Goal: Task Accomplishment & Management: Complete application form

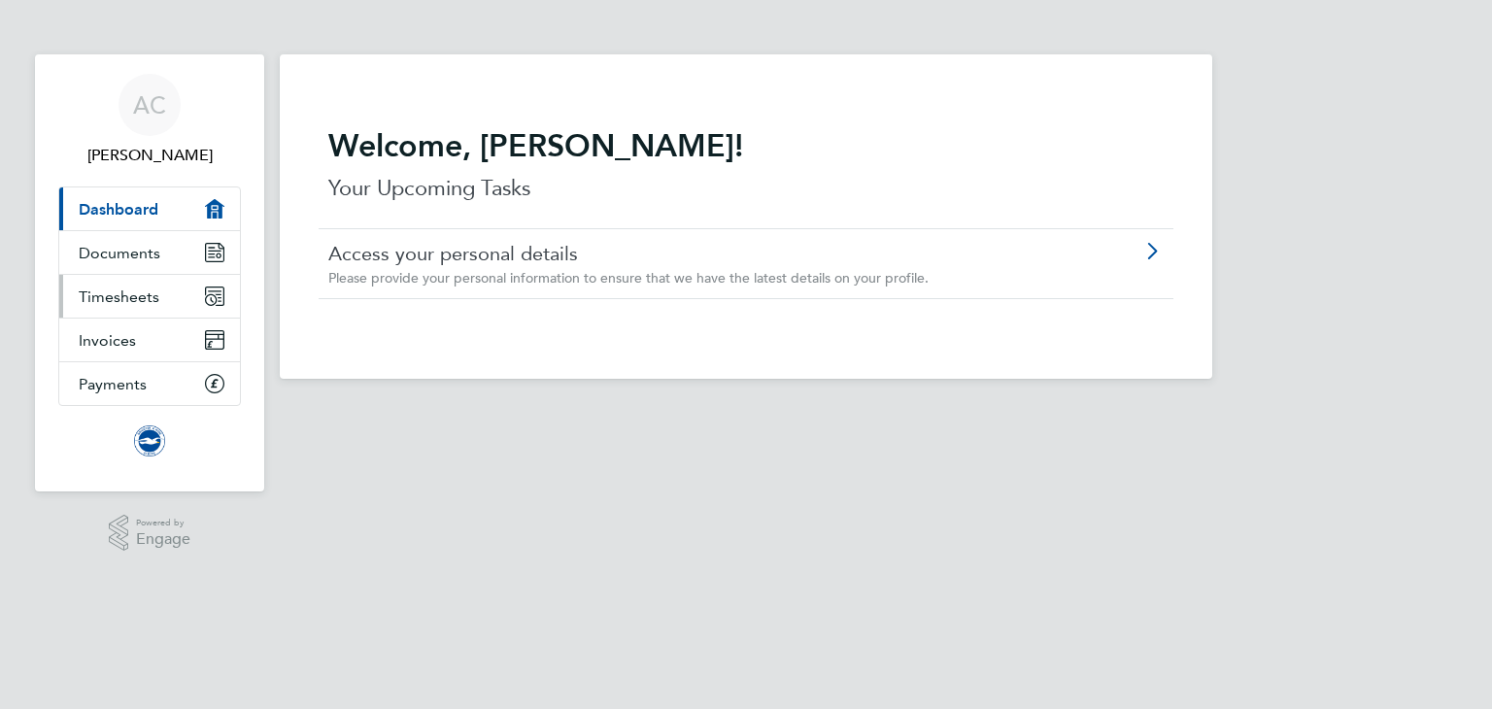
drag, startPoint x: 0, startPoint y: 0, endPoint x: 126, endPoint y: 295, distance: 321.1
click at [126, 295] on span "Timesheets" at bounding box center [119, 296] width 81 height 18
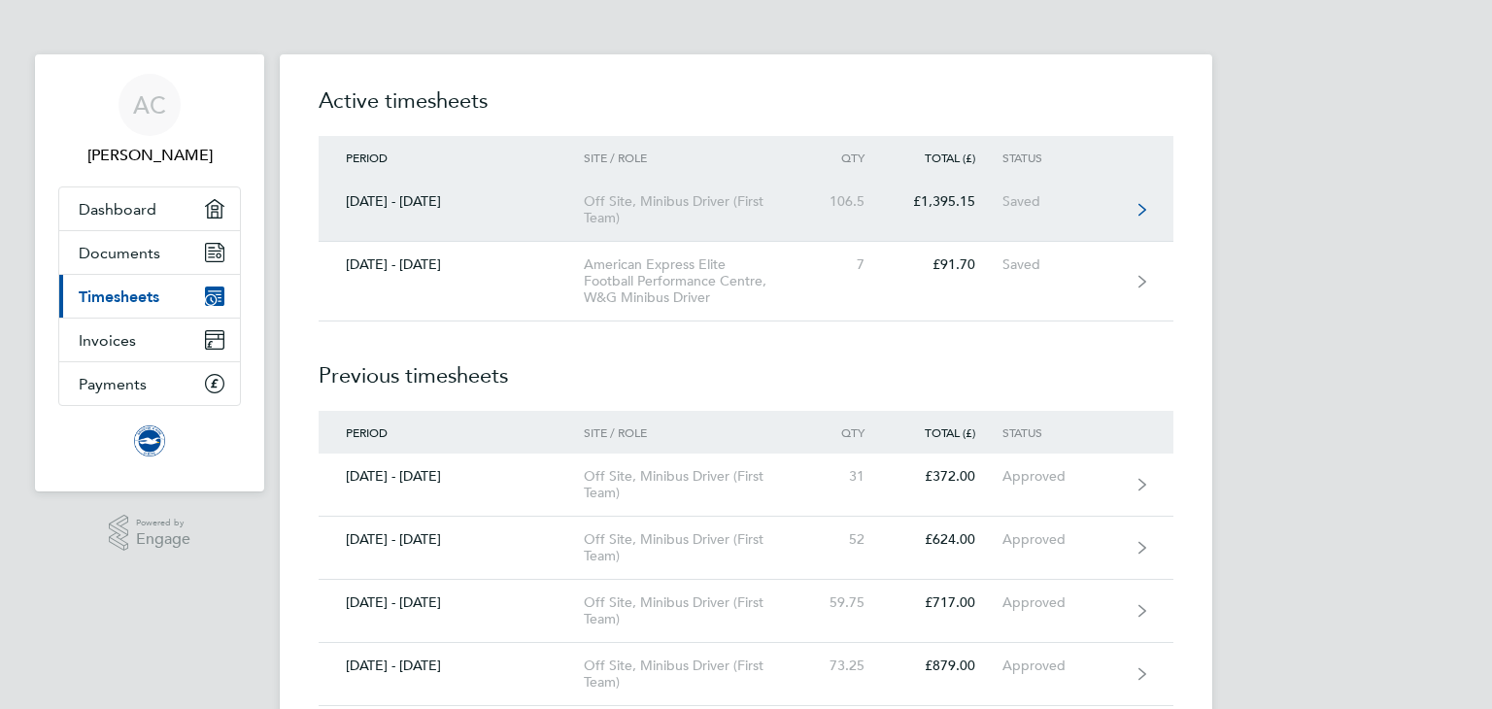
click at [633, 203] on div "Off Site, Minibus Driver (First Team)" at bounding box center [695, 209] width 222 height 33
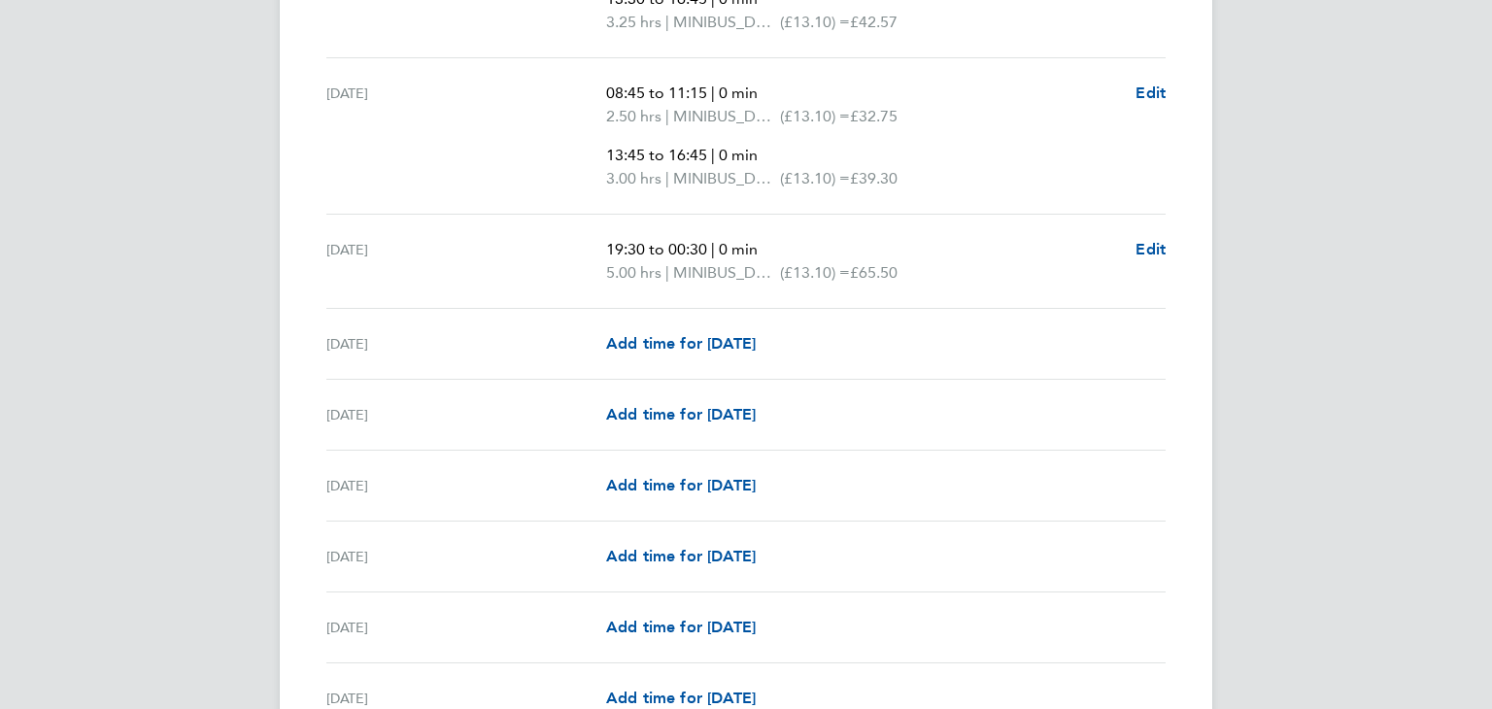
scroll to position [2642, 0]
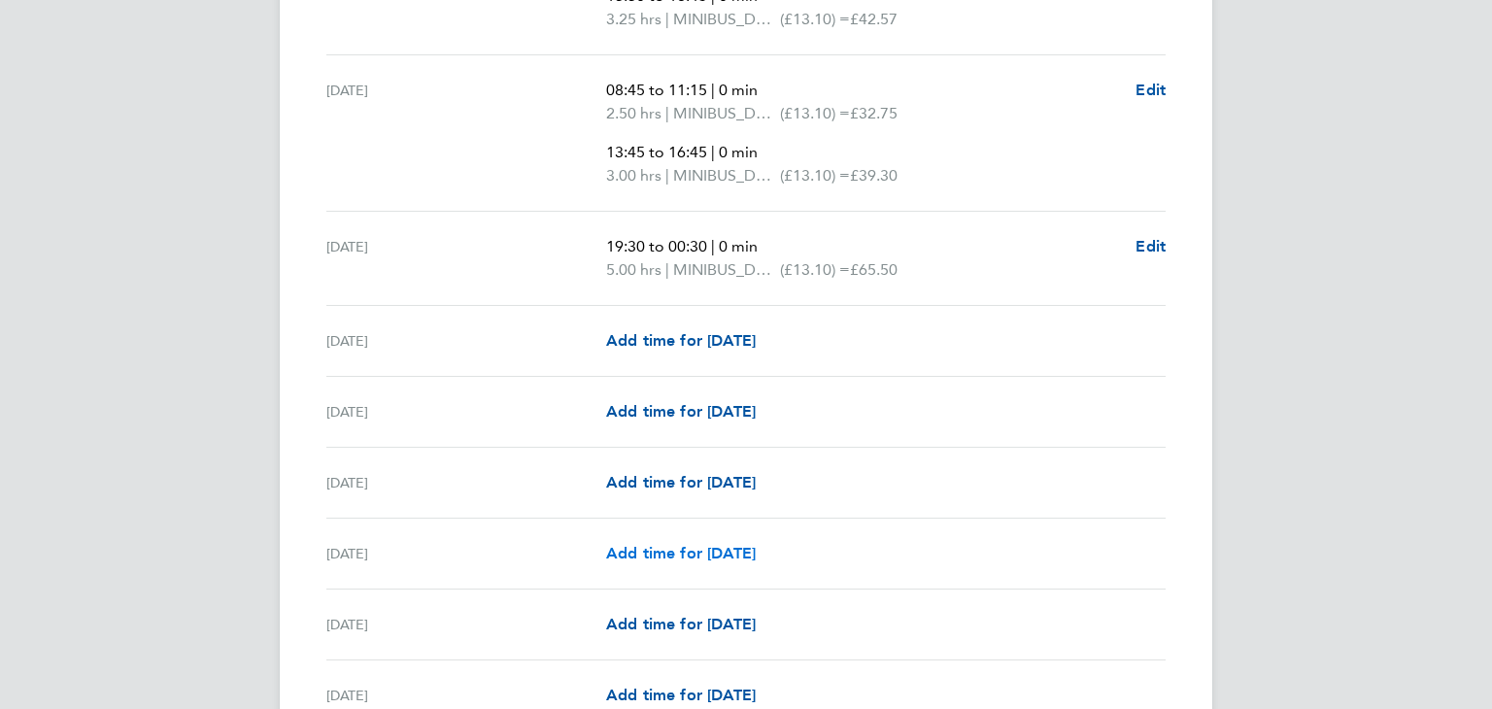
click at [694, 551] on span "Add time for [DATE]" at bounding box center [681, 553] width 150 height 18
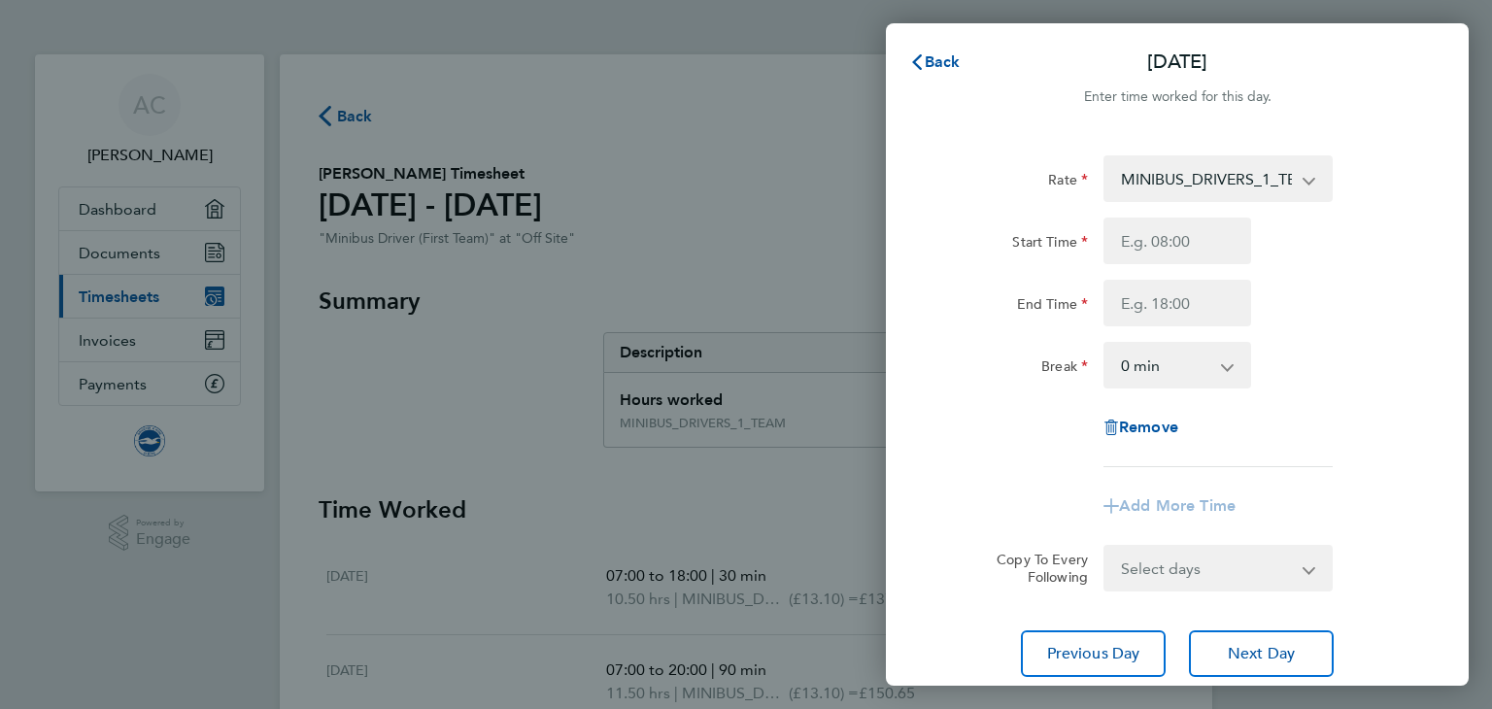
click at [1200, 170] on select "MINIBUS_DRIVERS_1_TEAM - 13.10" at bounding box center [1206, 178] width 202 height 43
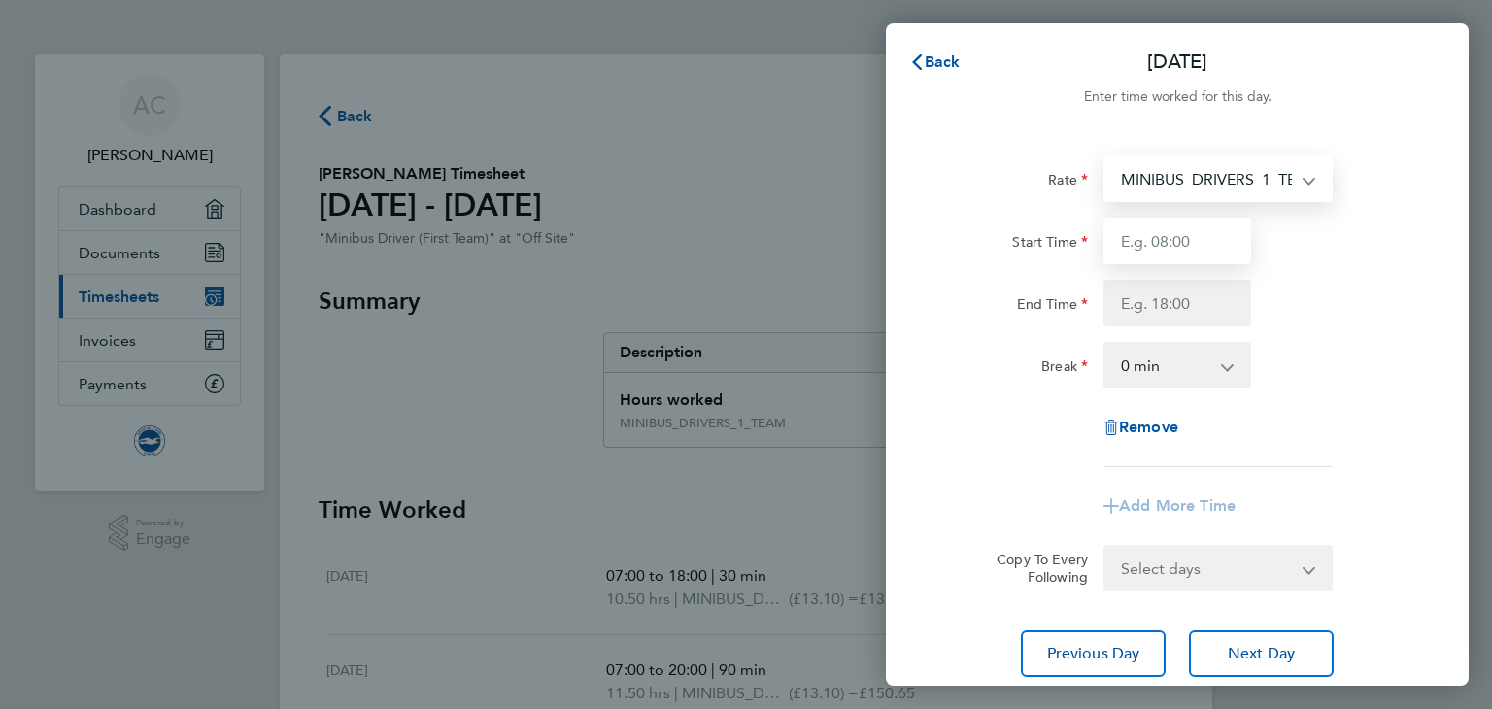
click at [1177, 240] on input "Start Time" at bounding box center [1177, 241] width 148 height 47
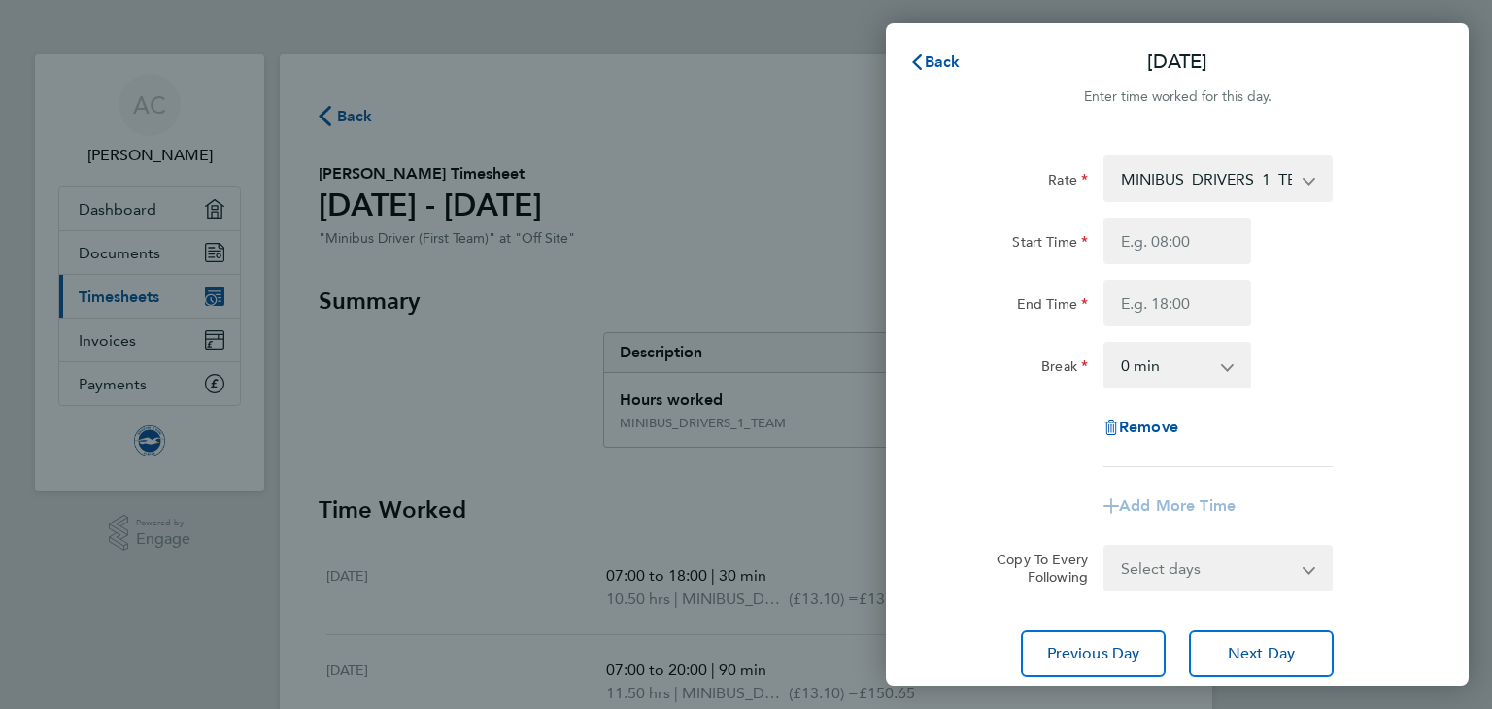
click at [1352, 247] on div "Start Time" at bounding box center [1177, 241] width 490 height 47
click at [1179, 245] on input "Start Time" at bounding box center [1177, 241] width 148 height 47
type input "12:00"
click at [1150, 300] on input "End Time" at bounding box center [1177, 303] width 148 height 47
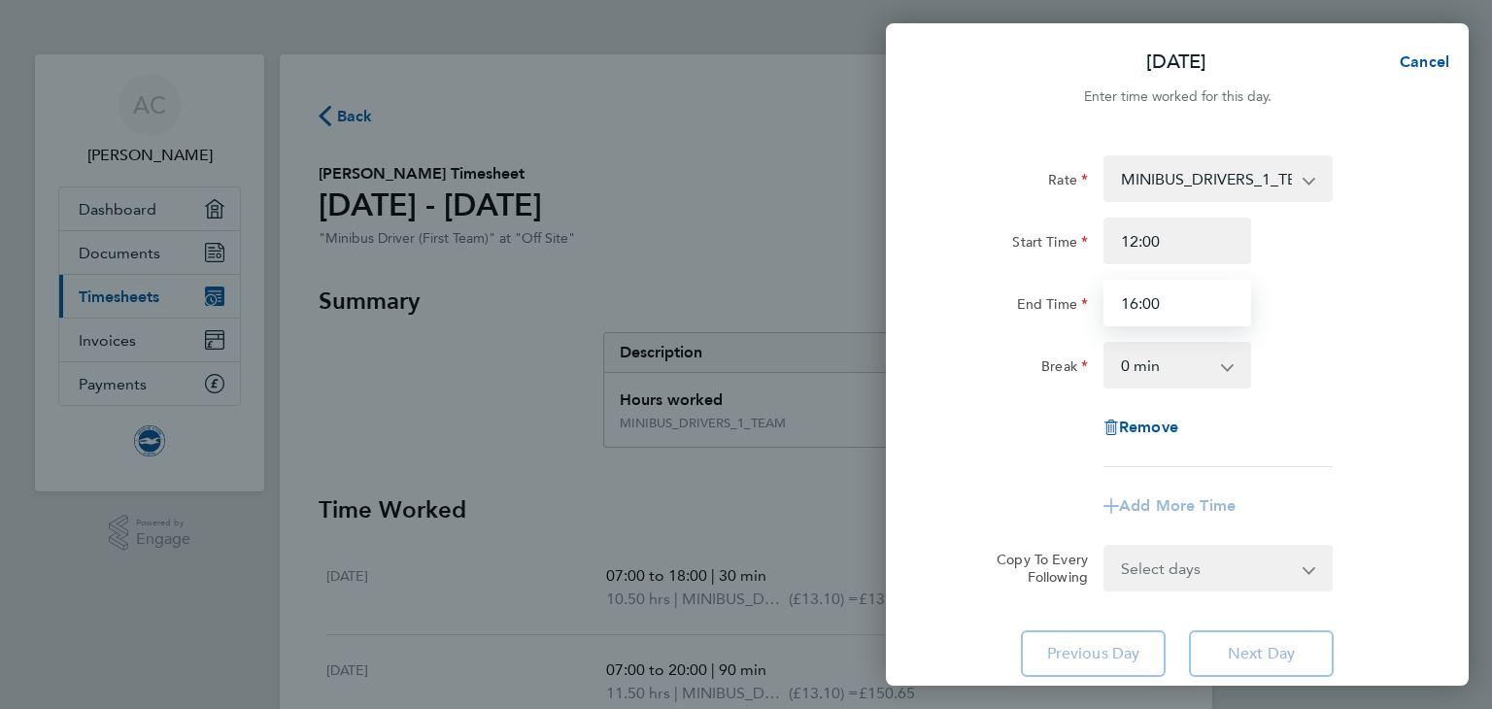
type input "16:00"
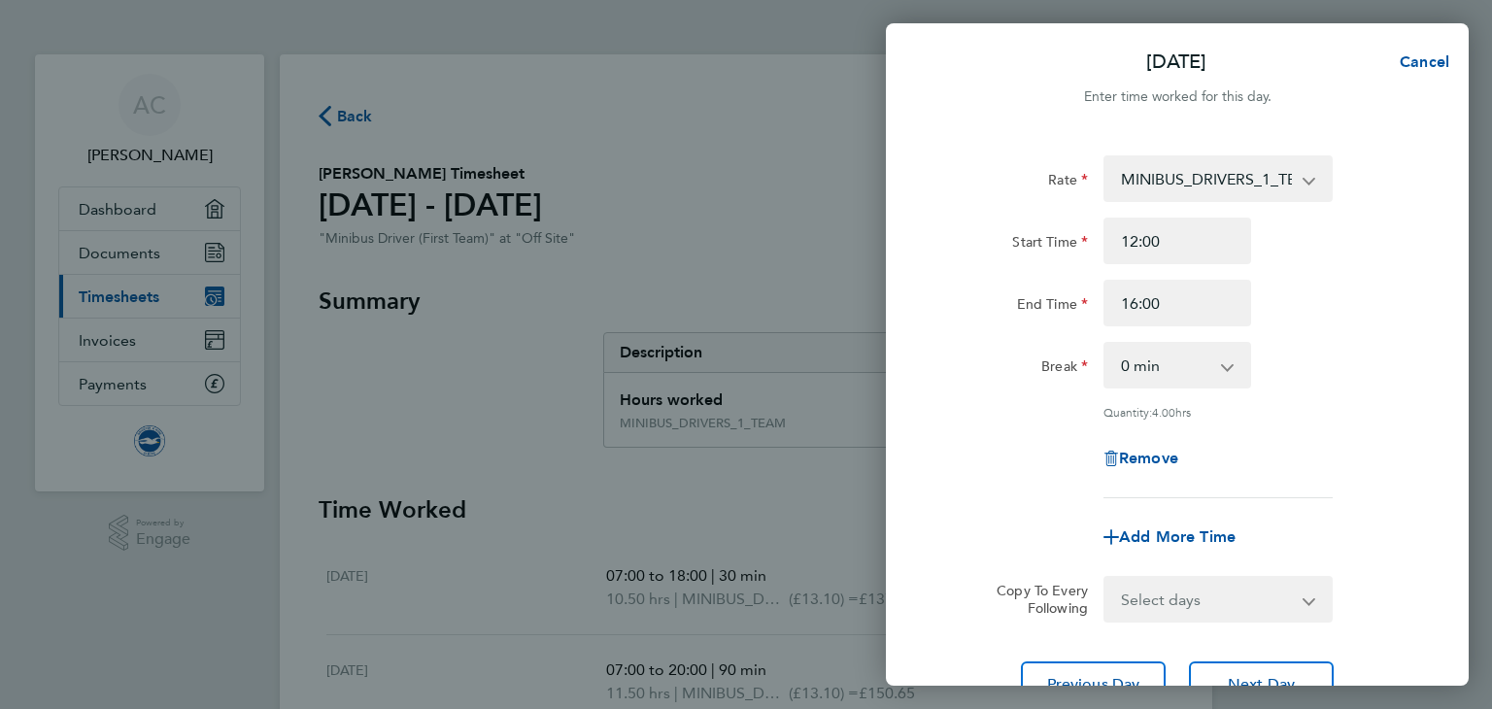
click at [941, 196] on div "Rate" at bounding box center [1013, 178] width 163 height 47
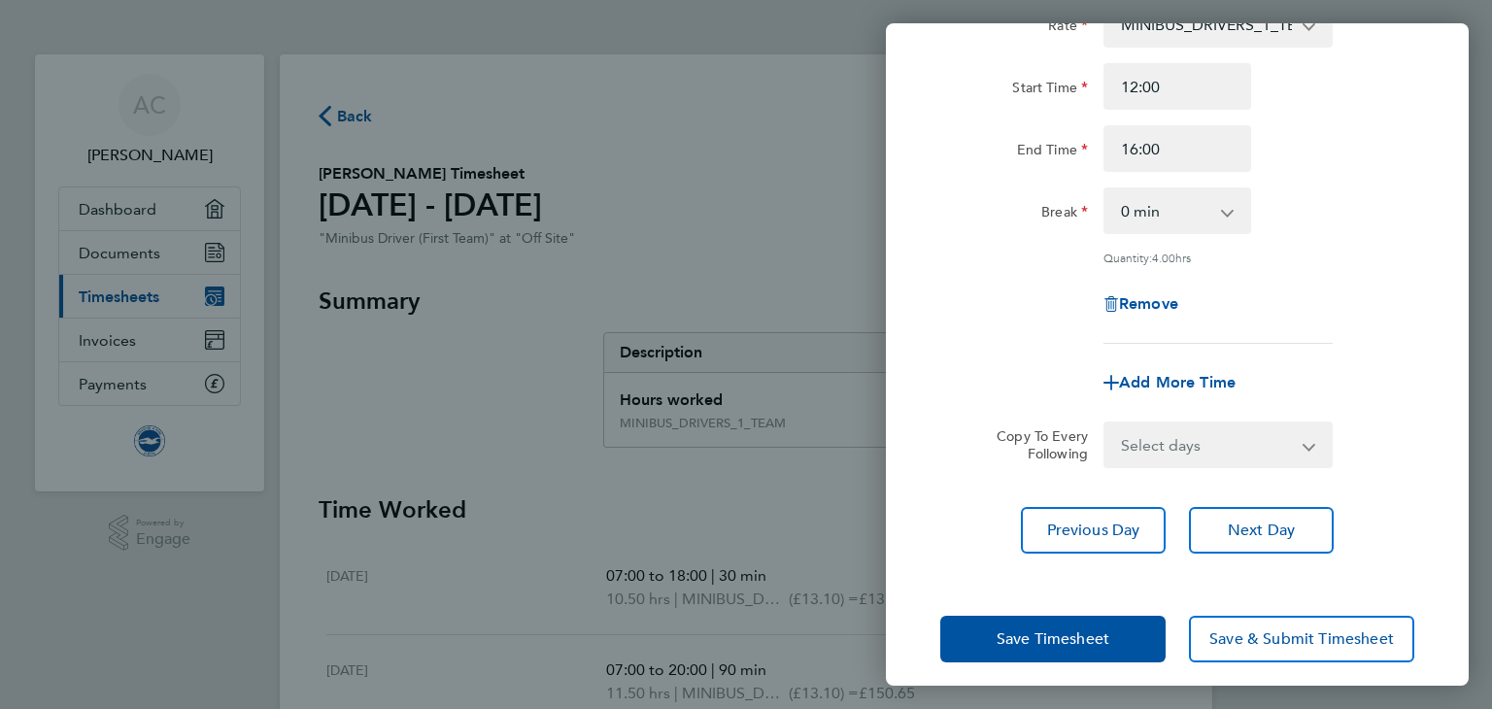
scroll to position [167, 0]
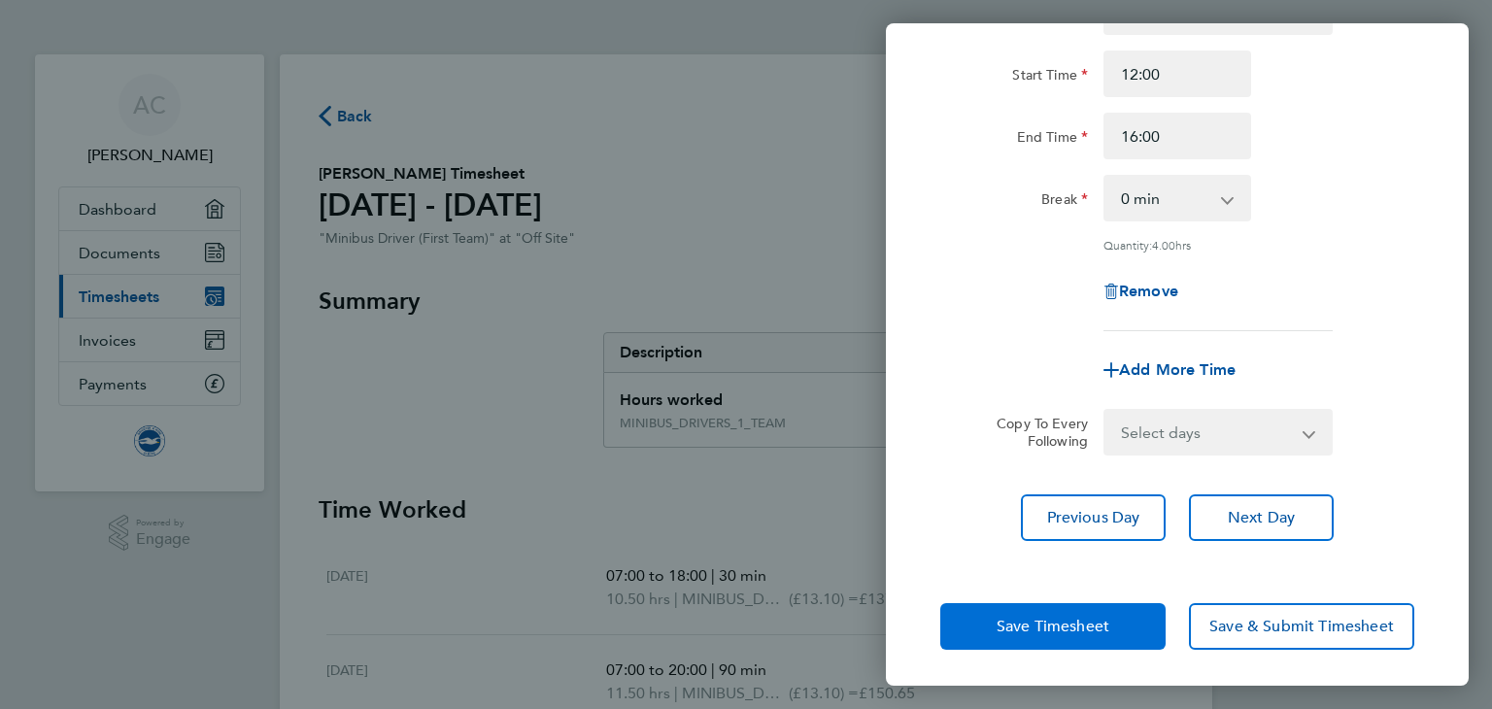
click at [1010, 626] on span "Save Timesheet" at bounding box center [1053, 626] width 113 height 19
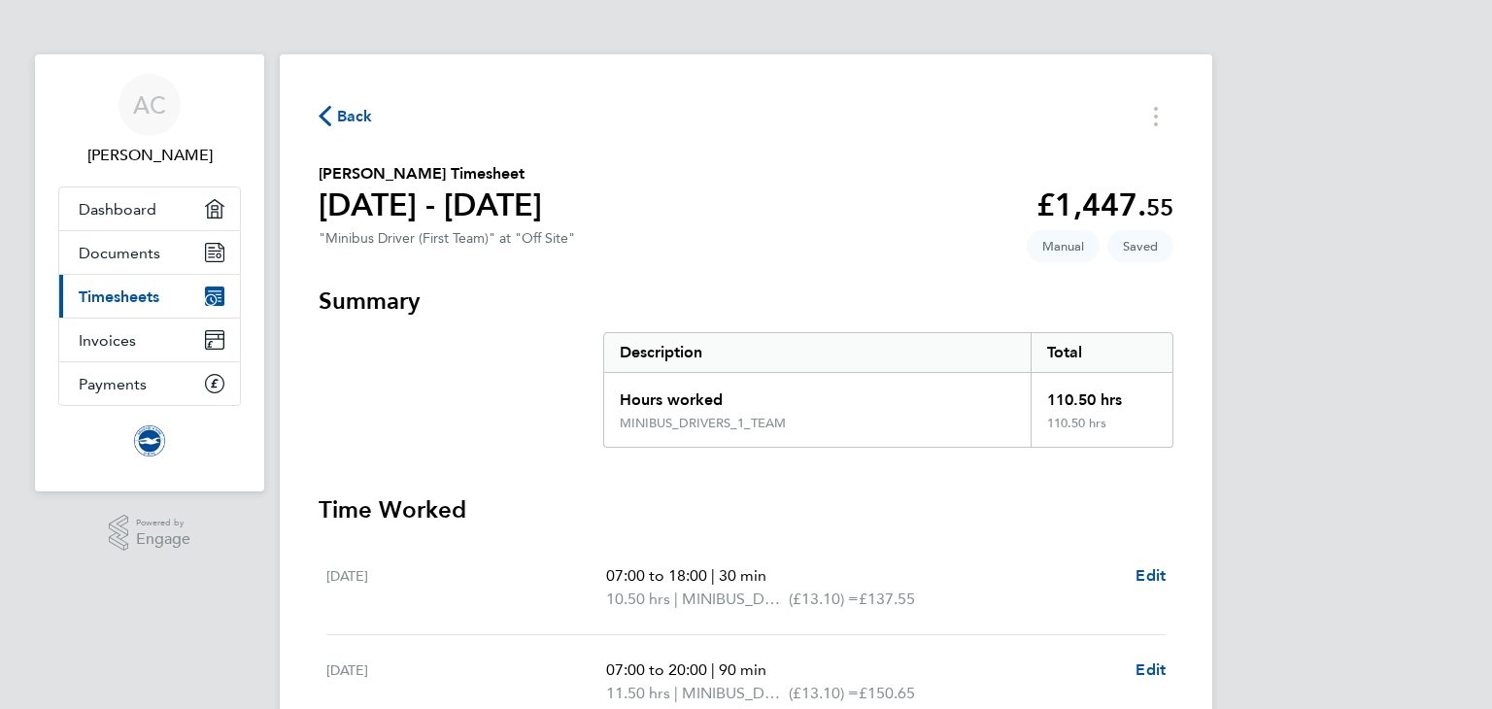
click at [124, 288] on span "Timesheets" at bounding box center [119, 296] width 81 height 18
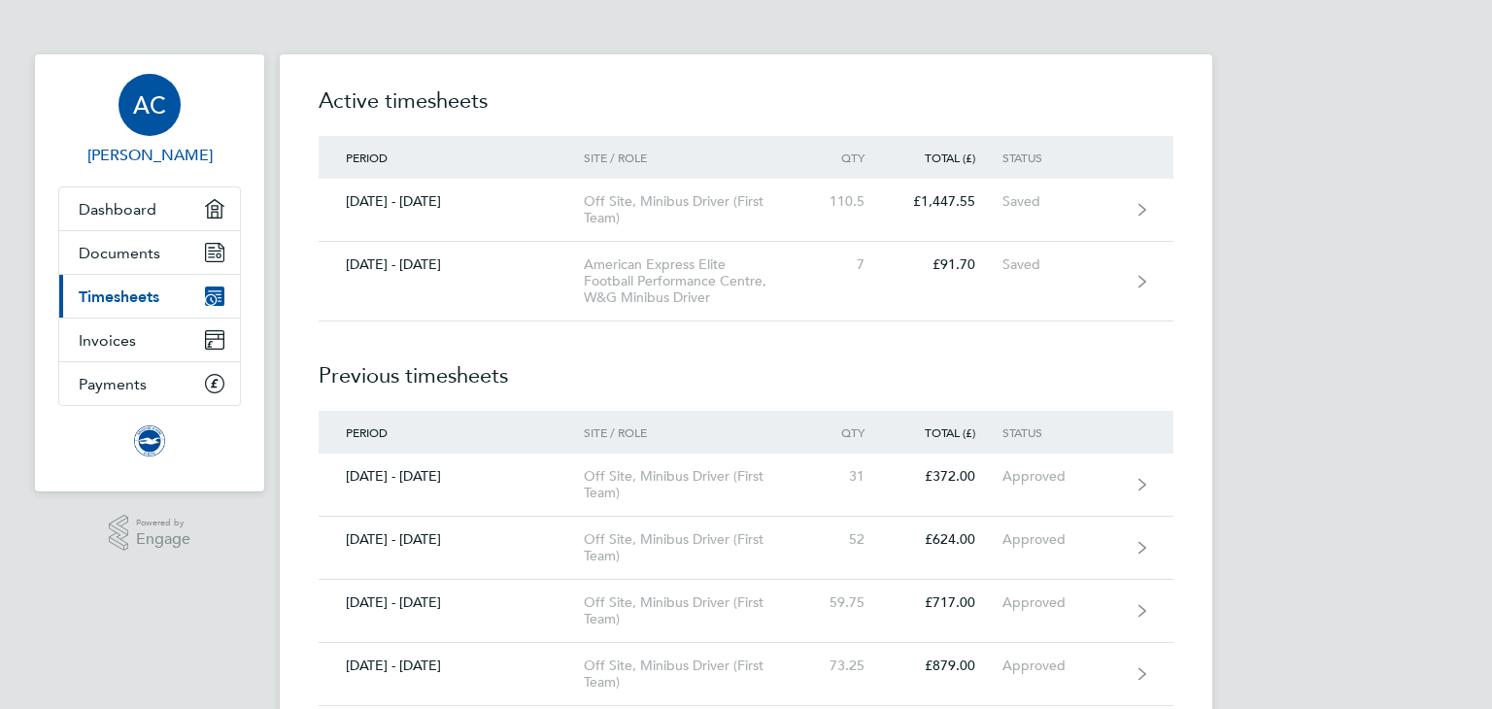
click at [129, 100] on div "AC" at bounding box center [149, 105] width 62 height 62
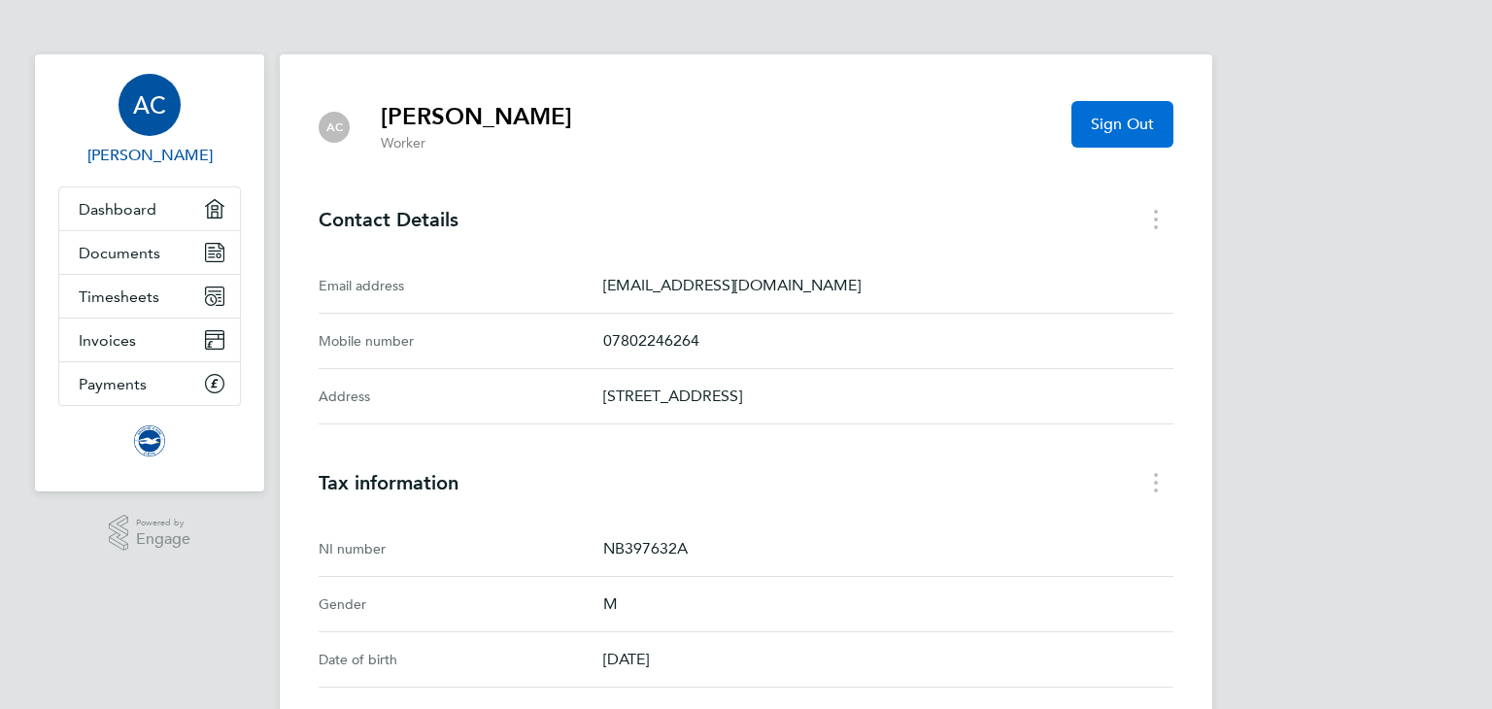
click at [1121, 115] on span "Sign Out" at bounding box center [1122, 124] width 63 height 19
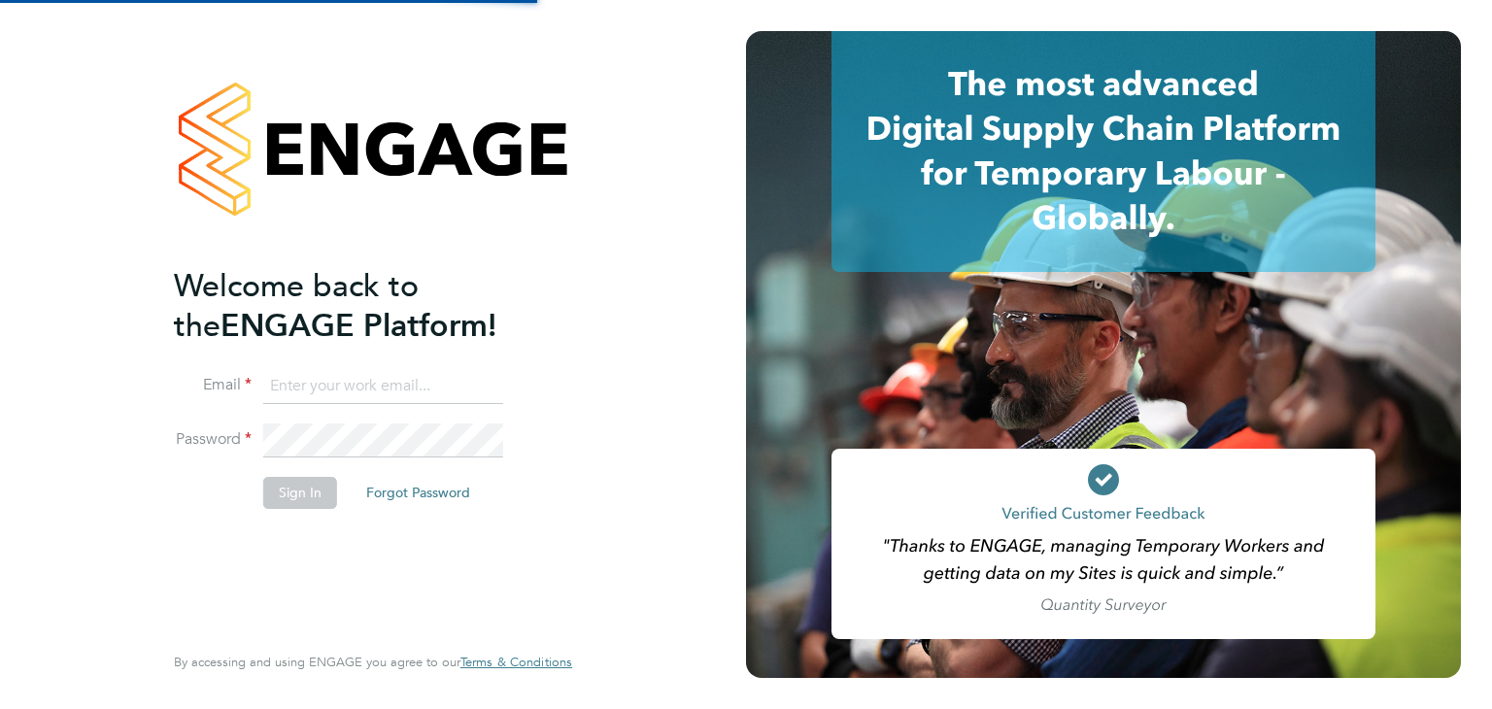
type input "[EMAIL_ADDRESS][DOMAIN_NAME]"
